Goal: Book appointment/travel/reservation

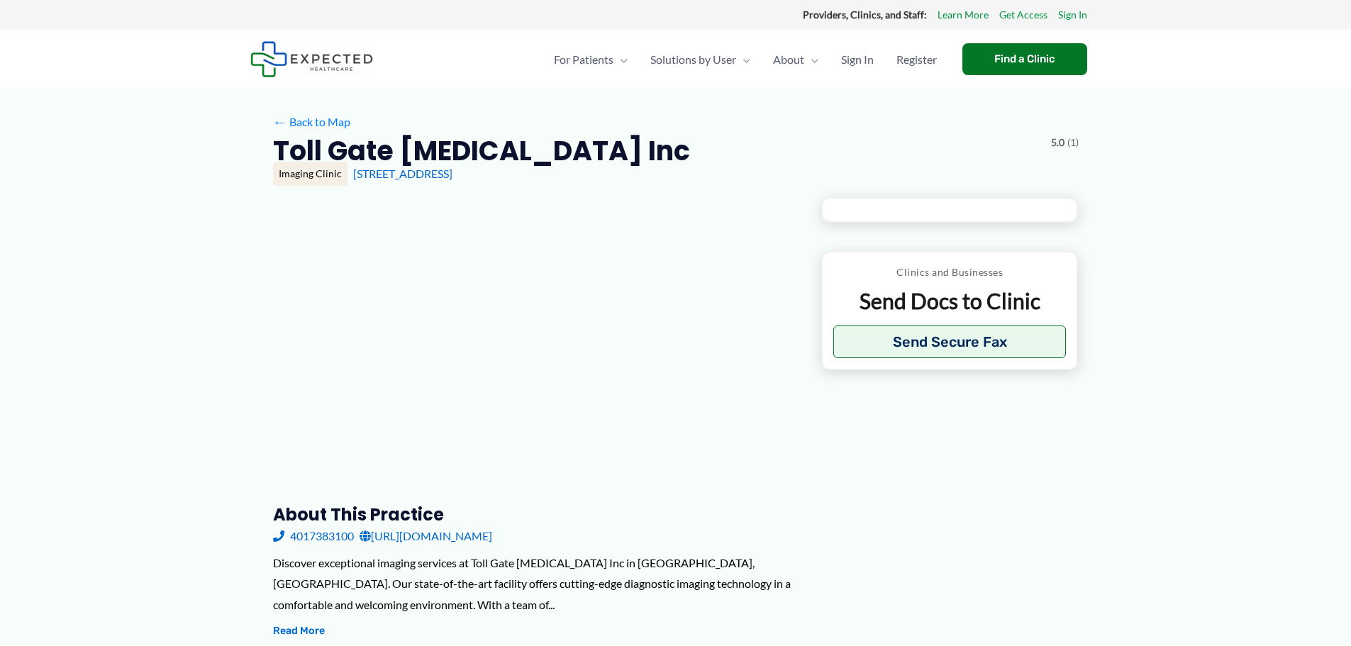
type input "**********"
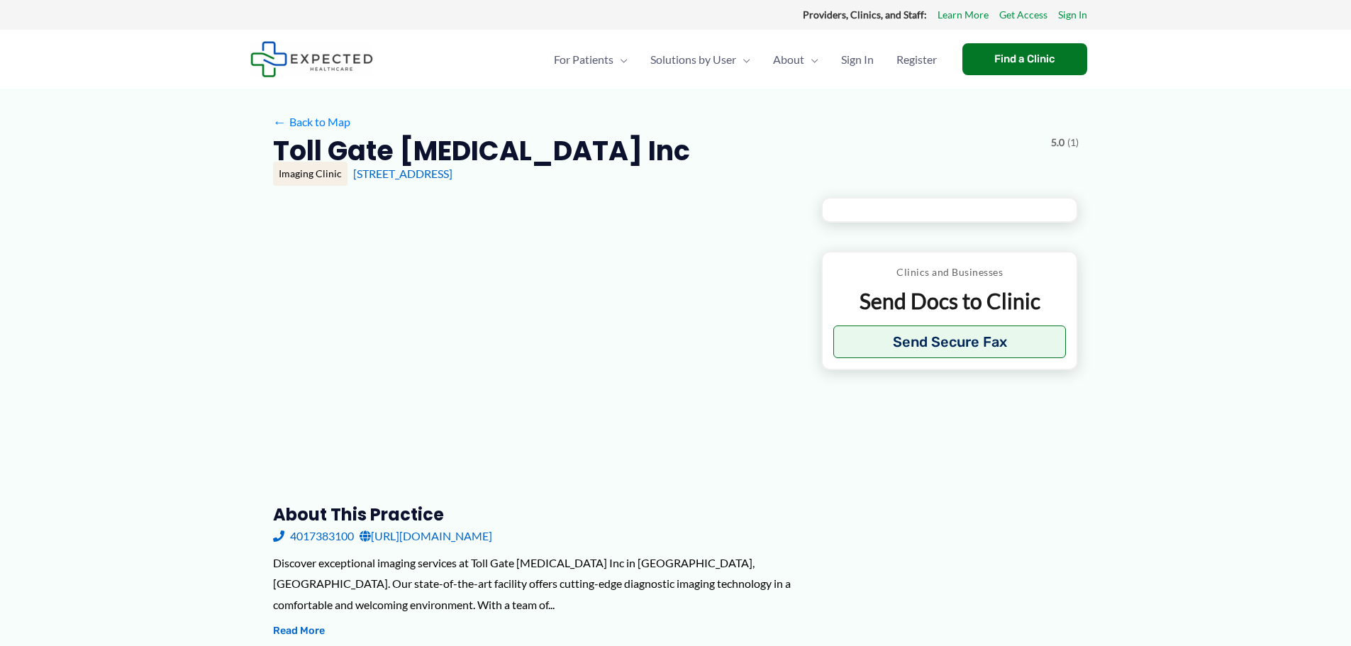
type input "**********"
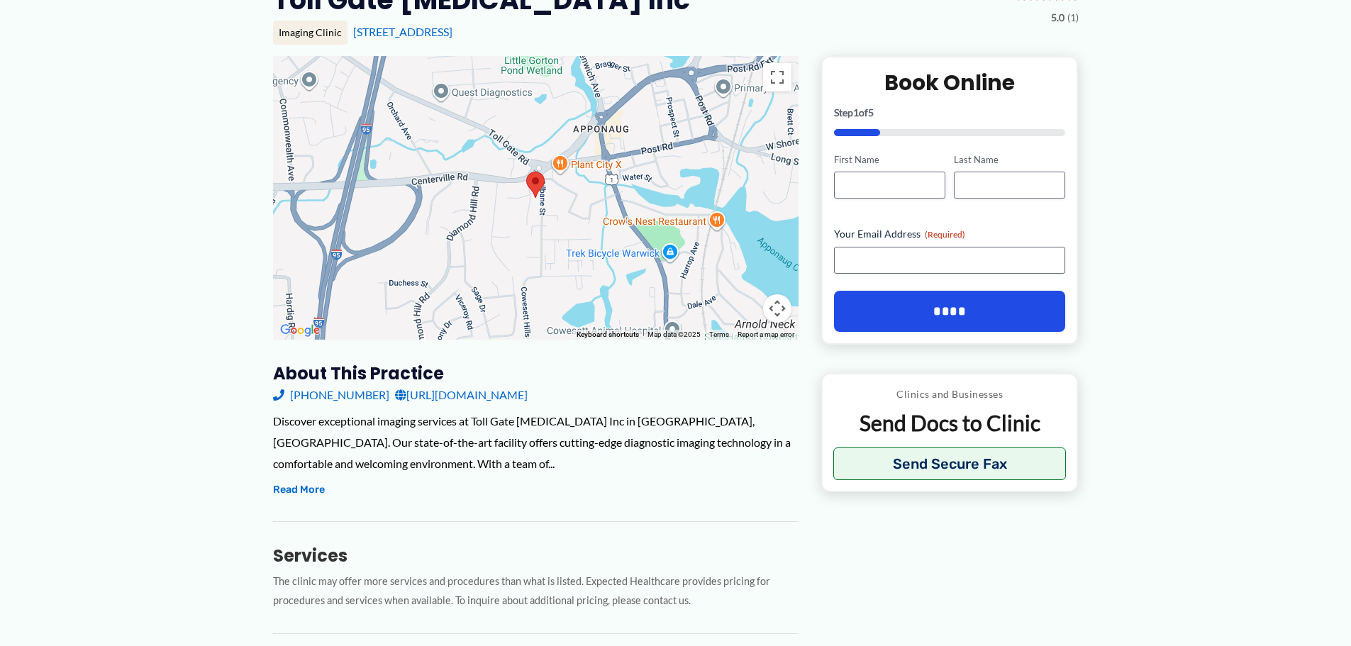
scroll to position [284, 0]
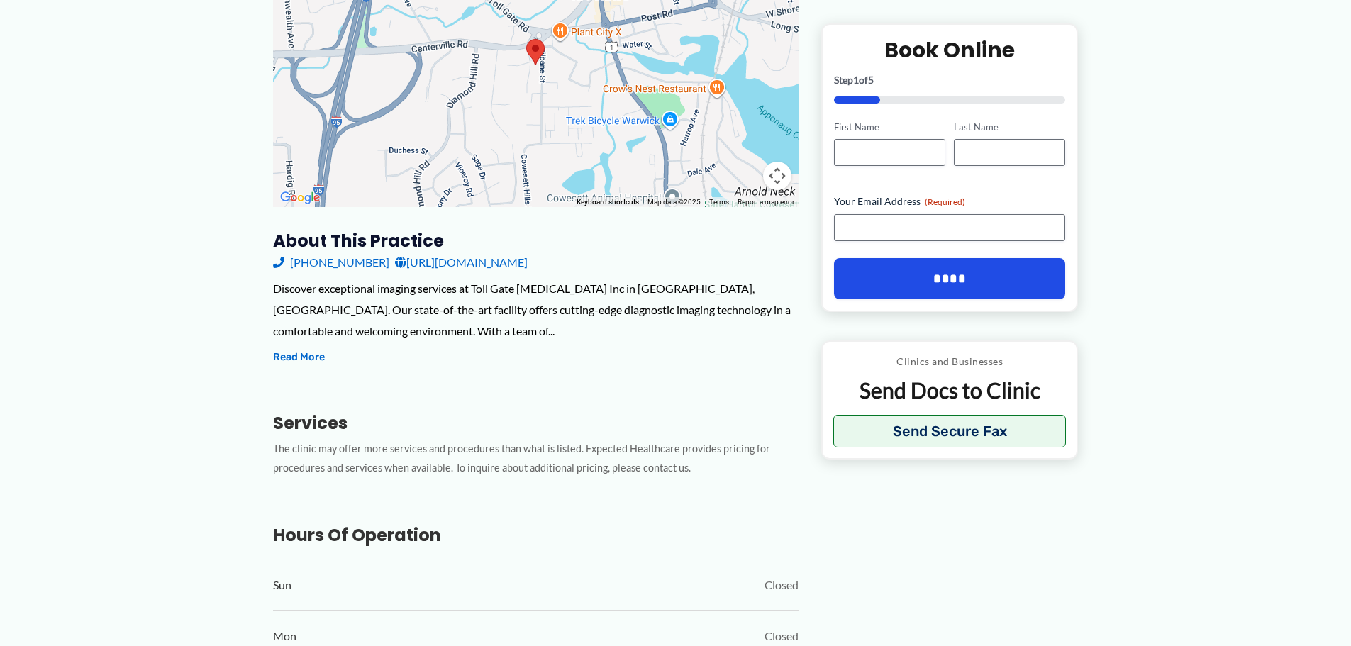
click at [477, 262] on link "[URL][DOMAIN_NAME]" at bounding box center [461, 262] width 133 height 21
